Goal: Find contact information: Find contact information

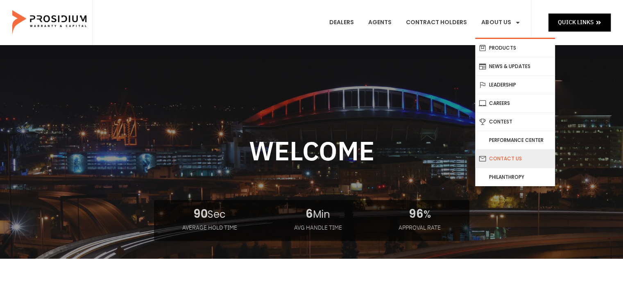
click at [502, 157] on link "Contact Us" at bounding box center [515, 159] width 80 height 18
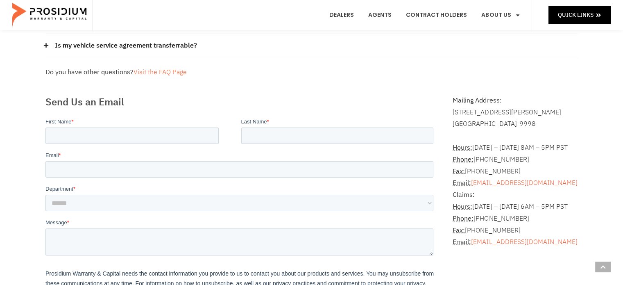
scroll to position [164, 0]
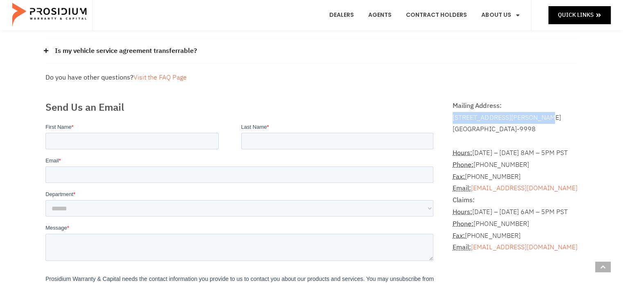
drag, startPoint x: 453, startPoint y: 114, endPoint x: 547, endPoint y: 113, distance: 93.4
click at [547, 113] on div "[STREET_ADDRESS][PERSON_NAME]" at bounding box center [515, 118] width 125 height 12
copy div "[STREET_ADDRESS][PERSON_NAME]"
